Goal: Task Accomplishment & Management: Manage account settings

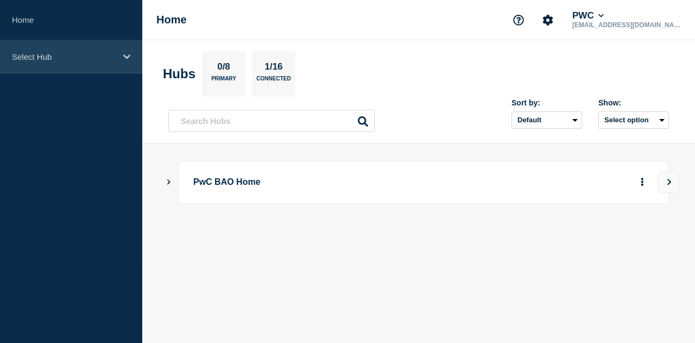
click at [59, 57] on p "Select Hub" at bounding box center [64, 56] width 104 height 9
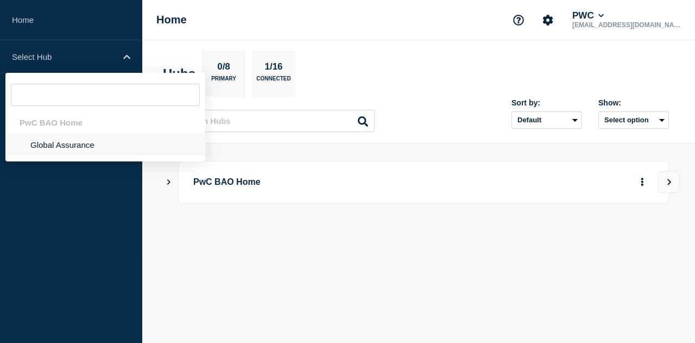
click at [58, 150] on li "Global Assurance" at bounding box center [105, 145] width 200 height 22
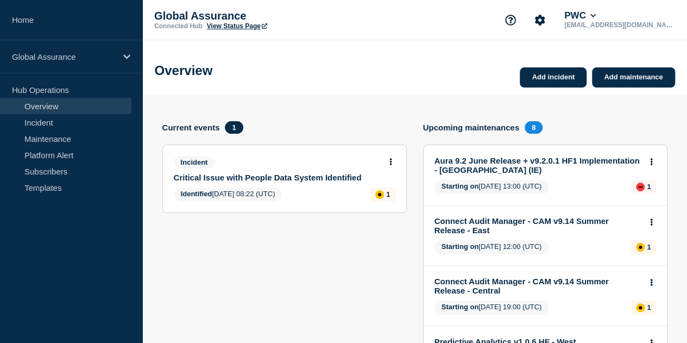
scroll to position [173, 0]
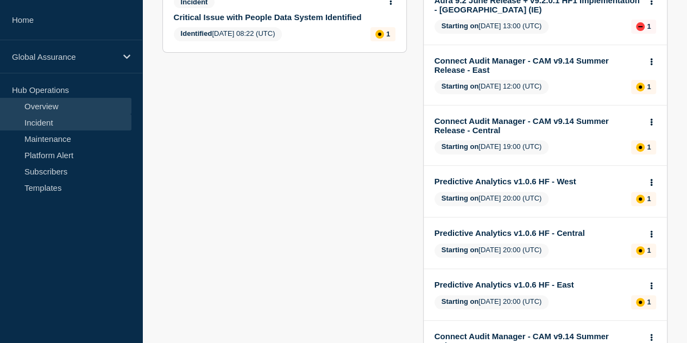
click at [46, 124] on link "Incident" at bounding box center [65, 122] width 131 height 16
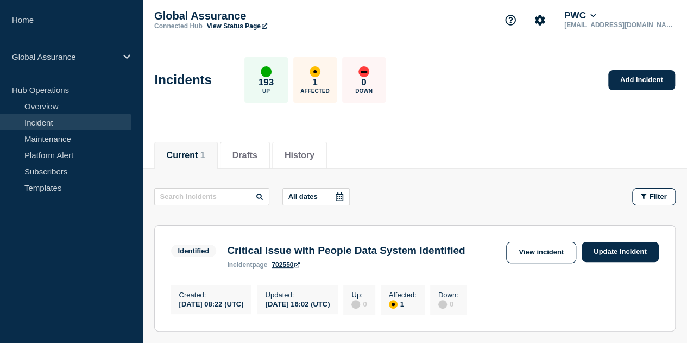
scroll to position [150, 0]
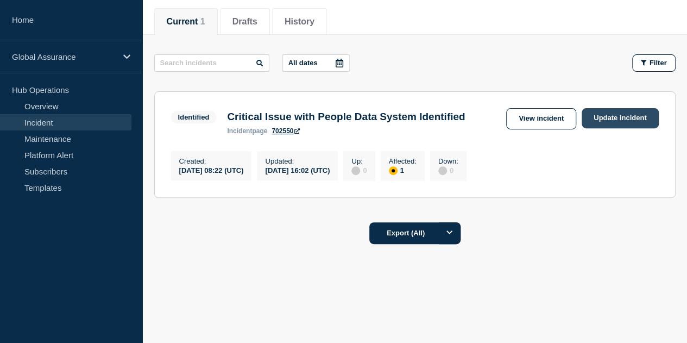
click at [618, 108] on link "Update incident" at bounding box center [620, 118] width 77 height 20
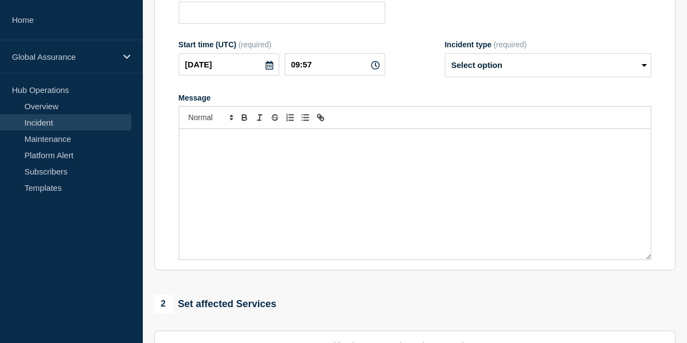
type input "Critical Issue with People Data System Identified"
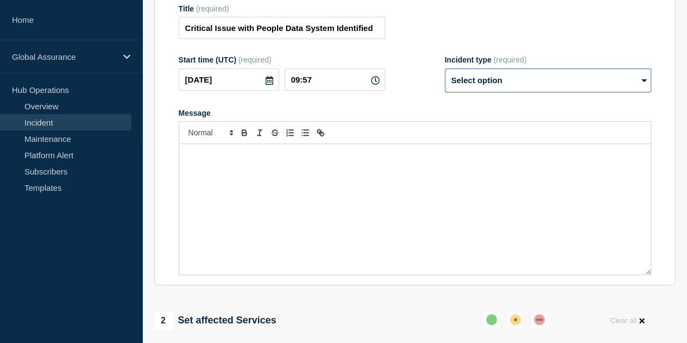
click at [590, 85] on select "Select option Investigating Identified Monitoring Resolved" at bounding box center [548, 80] width 206 height 24
select select "resolved"
click at [445, 74] on select "Select option Investigating Identified Monitoring Resolved" at bounding box center [548, 80] width 206 height 24
click at [321, 102] on form "Title (required) Critical Issue with People Data System Identified Start time (…" at bounding box center [415, 139] width 473 height 271
click at [302, 173] on div "Message" at bounding box center [415, 209] width 472 height 130
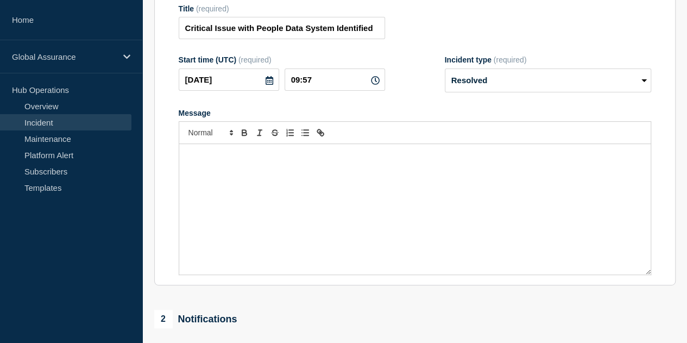
scroll to position [96, 0]
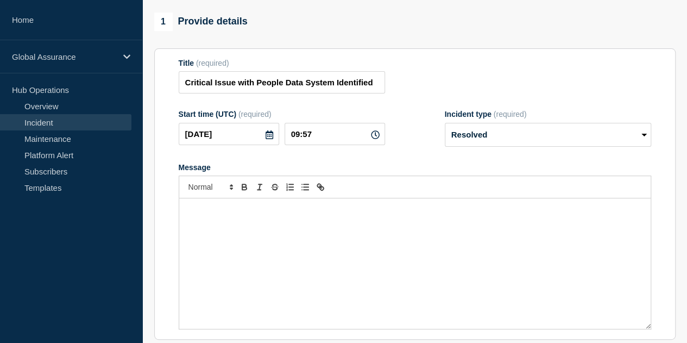
click at [330, 227] on div "Message" at bounding box center [415, 263] width 472 height 130
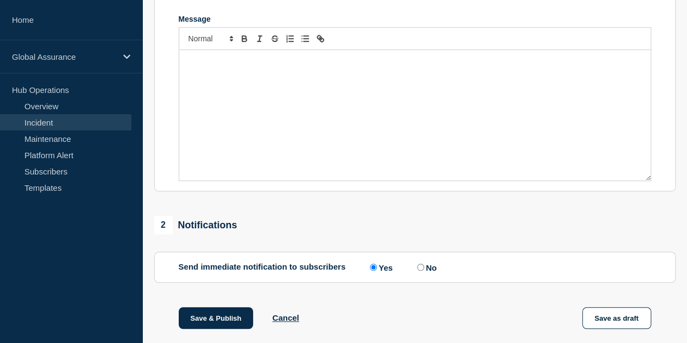
scroll to position [150, 0]
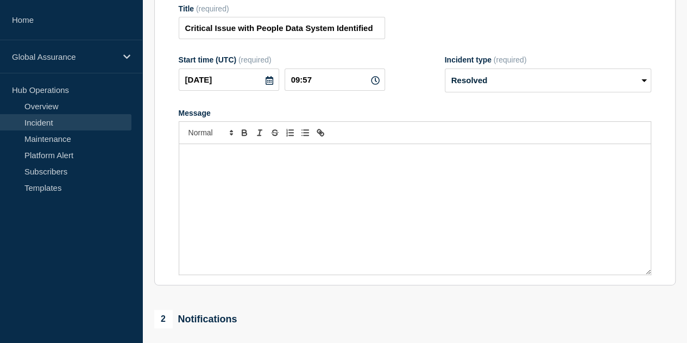
click at [306, 186] on div "Message" at bounding box center [415, 209] width 472 height 130
click at [189, 160] on p "User profiles with wrong country codes has been corrected now" at bounding box center [414, 155] width 455 height 10
click at [186, 160] on div "User profiles with wrong country codes has been corrected now" at bounding box center [415, 209] width 472 height 130
click at [290, 160] on p "User profiles with wrong country codes has been corrected now" at bounding box center [414, 155] width 455 height 10
click at [187, 160] on p "User profiles with wrong country codes has been corrected now" at bounding box center [414, 155] width 455 height 10
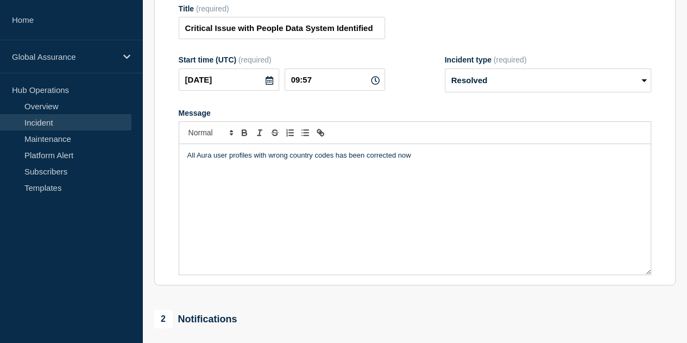
click at [438, 160] on p "All Aura user profiles with wrong country codes has been corrected now" at bounding box center [414, 155] width 455 height 10
click at [427, 160] on p "All Aura user profiles with wrong country codes has been corrected now." at bounding box center [414, 155] width 455 height 10
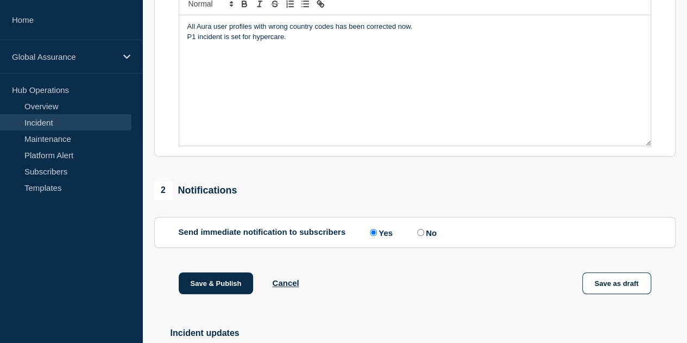
scroll to position [205, 0]
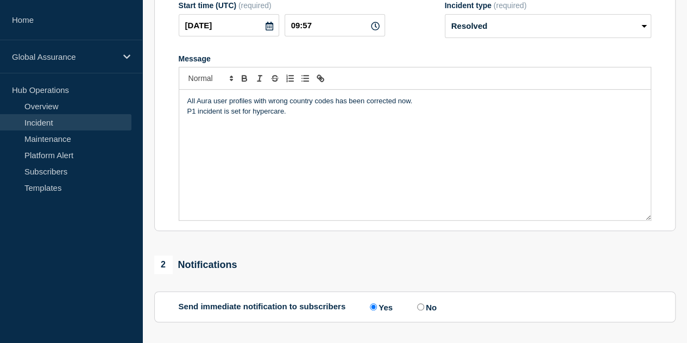
click at [196, 115] on p "P1 incident is set for hypercare." at bounding box center [414, 111] width 455 height 10
click at [221, 115] on p "P1 incident is set for hypercare." at bounding box center [414, 111] width 455 height 10
click at [224, 116] on p "P1 incident is set for hypercare." at bounding box center [414, 111] width 455 height 10
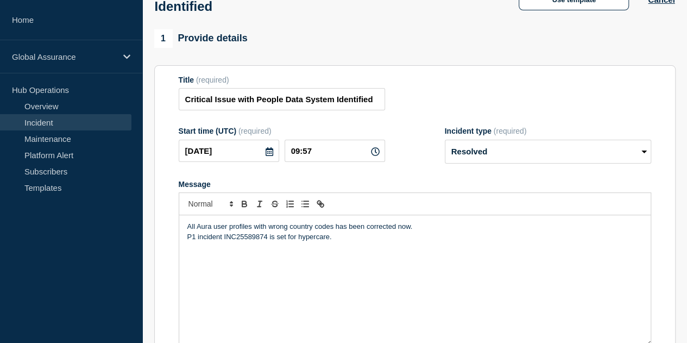
scroll to position [163, 0]
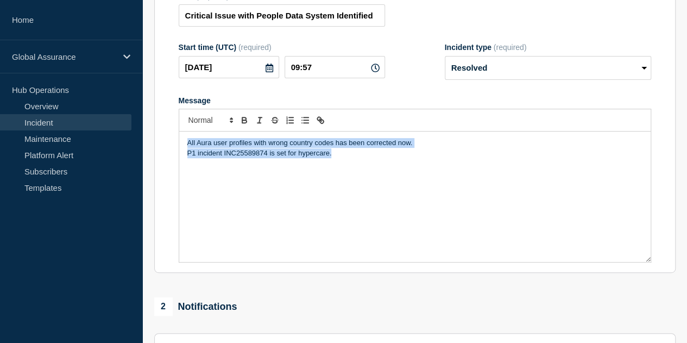
drag, startPoint x: 334, startPoint y: 162, endPoint x: 150, endPoint y: 140, distance: 185.6
click at [150, 140] on div "1 Provide details Title (required) Critical Issue with People Data System Ident…" at bounding box center [415, 254] width 534 height 616
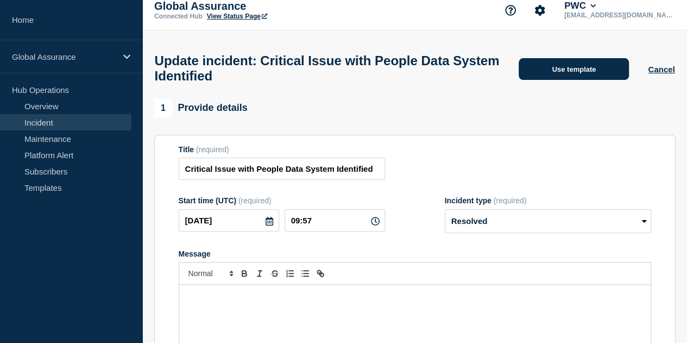
scroll to position [0, 0]
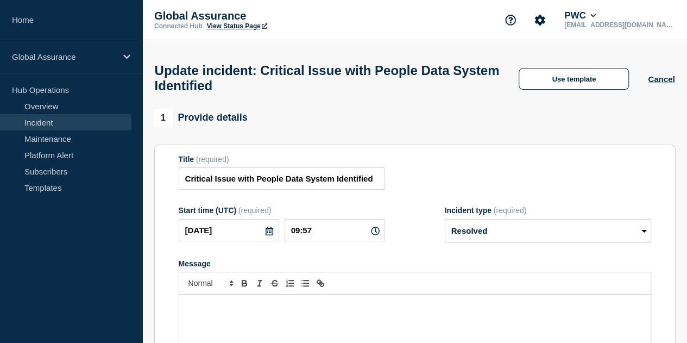
click at [677, 70] on div "Update incident: Critical Issue with People Data System Identified Use template…" at bounding box center [414, 74] width 545 height 68
click at [668, 84] on button "Cancel" at bounding box center [661, 78] width 27 height 9
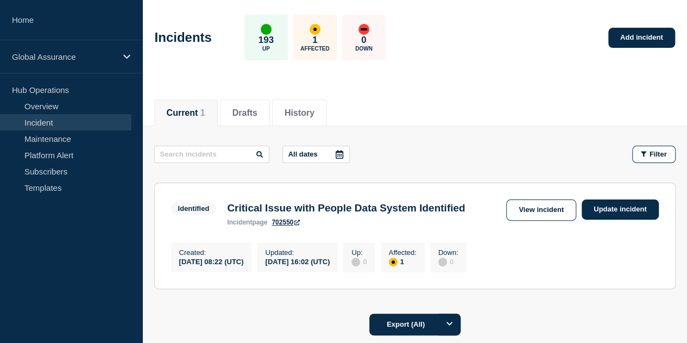
scroll to position [109, 0]
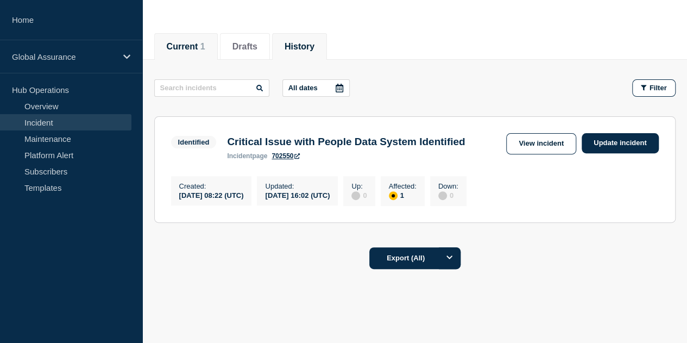
click at [315, 47] on button "History" at bounding box center [300, 47] width 30 height 10
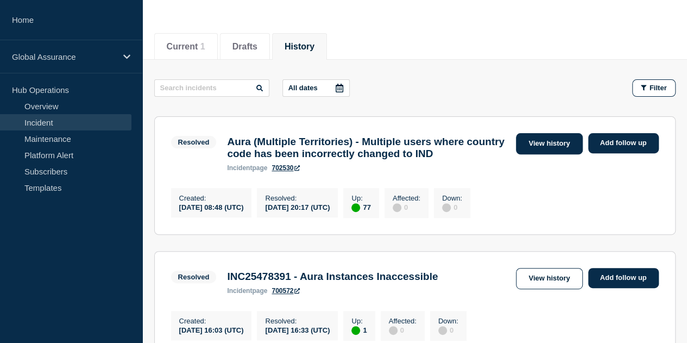
click at [543, 147] on link "View history" at bounding box center [549, 143] width 66 height 21
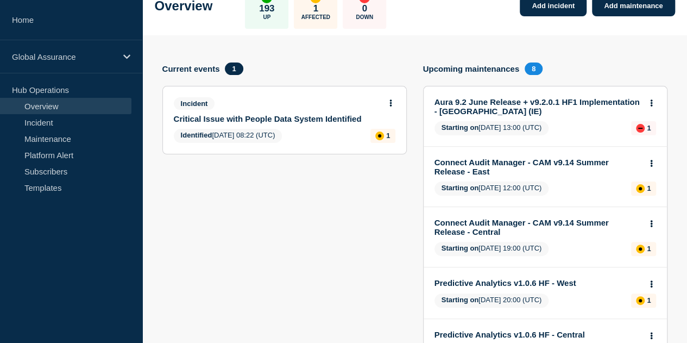
scroll to position [109, 0]
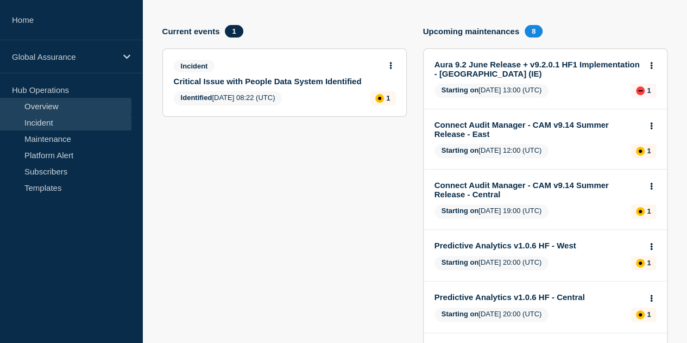
click at [57, 122] on link "Incident" at bounding box center [65, 122] width 131 height 16
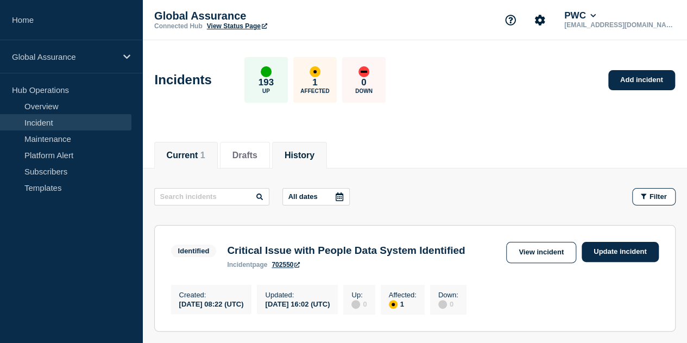
click at [292, 153] on li "History" at bounding box center [299, 155] width 55 height 27
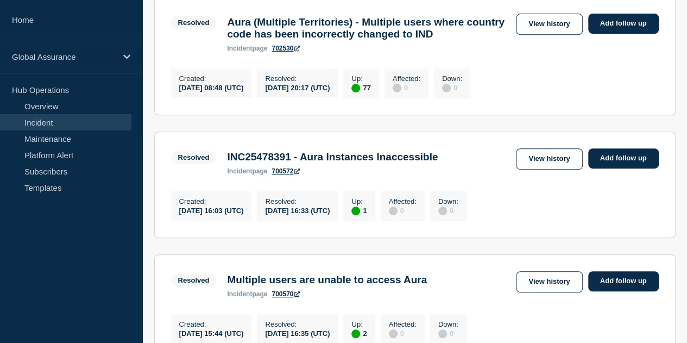
scroll to position [163, 0]
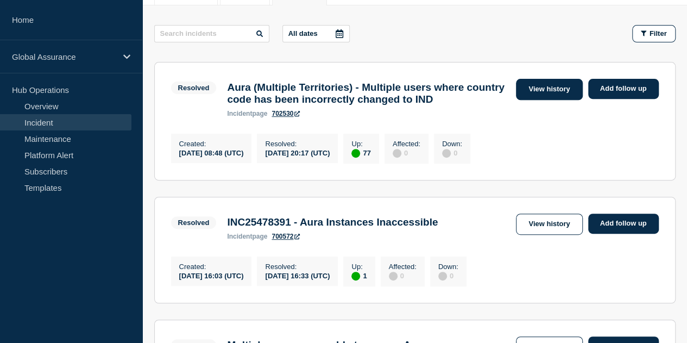
click at [556, 86] on link "View history" at bounding box center [549, 89] width 66 height 21
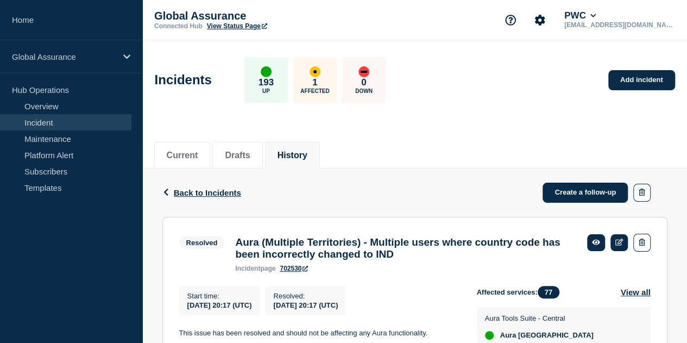
scroll to position [109, 0]
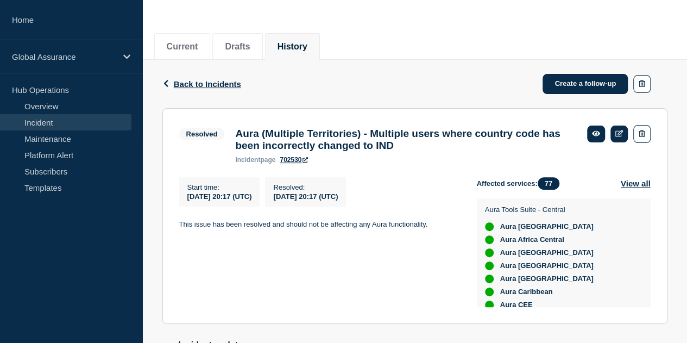
click at [307, 44] on button "History" at bounding box center [293, 47] width 30 height 10
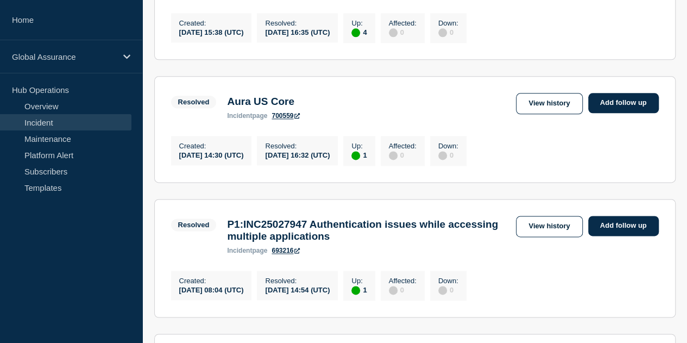
scroll to position [598, 0]
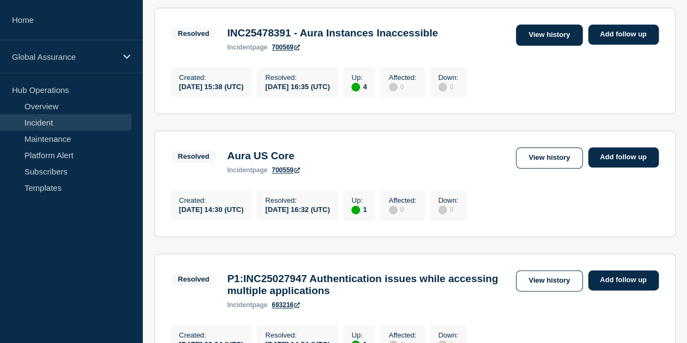
click at [543, 46] on link "View history" at bounding box center [549, 34] width 66 height 21
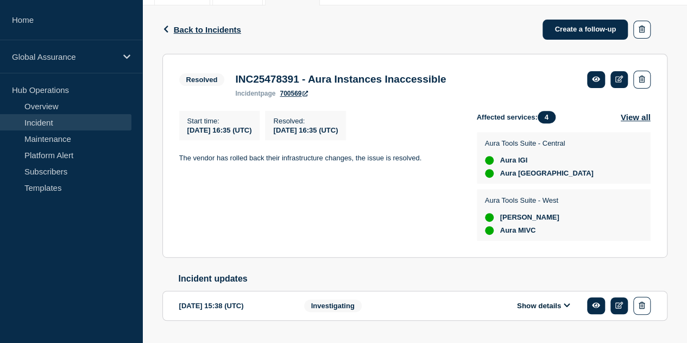
scroll to position [194, 0]
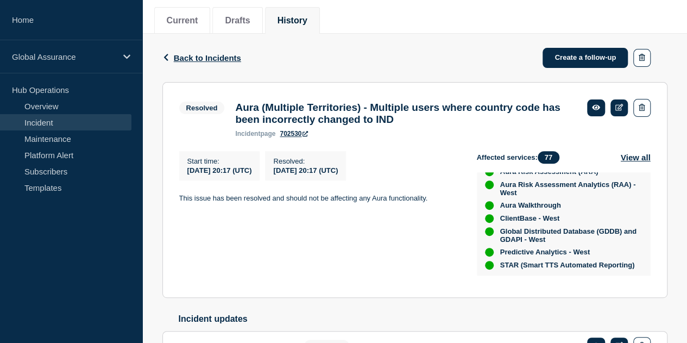
scroll to position [131, 0]
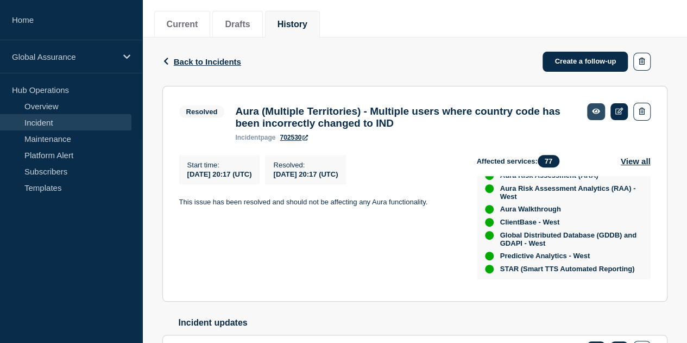
click at [595, 108] on icon at bounding box center [596, 111] width 8 height 7
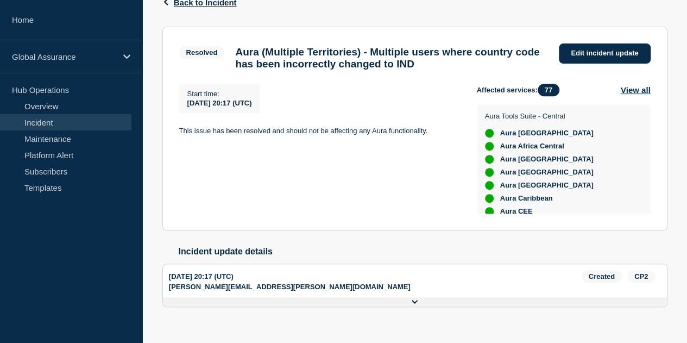
scroll to position [192, 0]
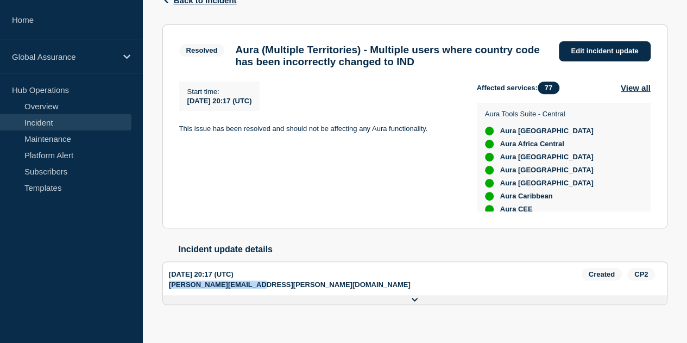
drag, startPoint x: 392, startPoint y: 281, endPoint x: 473, endPoint y: 280, distance: 81.5
click at [411, 280] on p "jose.r.figueroa@pwc.com" at bounding box center [290, 284] width 242 height 8
click at [442, 313] on div at bounding box center [414, 317] width 505 height 9
